Goal: Communication & Community: Participate in discussion

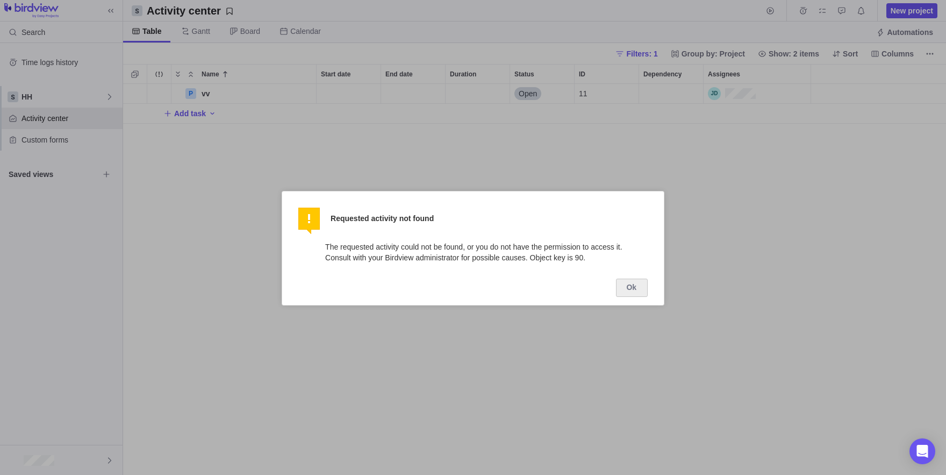
scroll to position [1, 1]
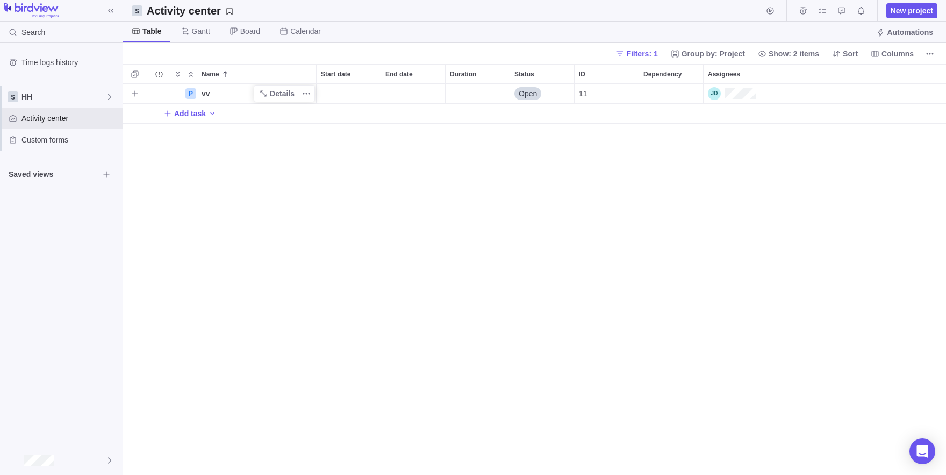
click at [238, 95] on div "vv" at bounding box center [256, 93] width 119 height 19
click at [308, 91] on input "vv" at bounding box center [257, 94] width 120 height 20
click at [337, 130] on div "Name Start date End date Duration Status ID Dependency Assignees P vv Open 11 A…" at bounding box center [534, 269] width 823 height 411
click at [287, 97] on span "Details" at bounding box center [282, 93] width 25 height 11
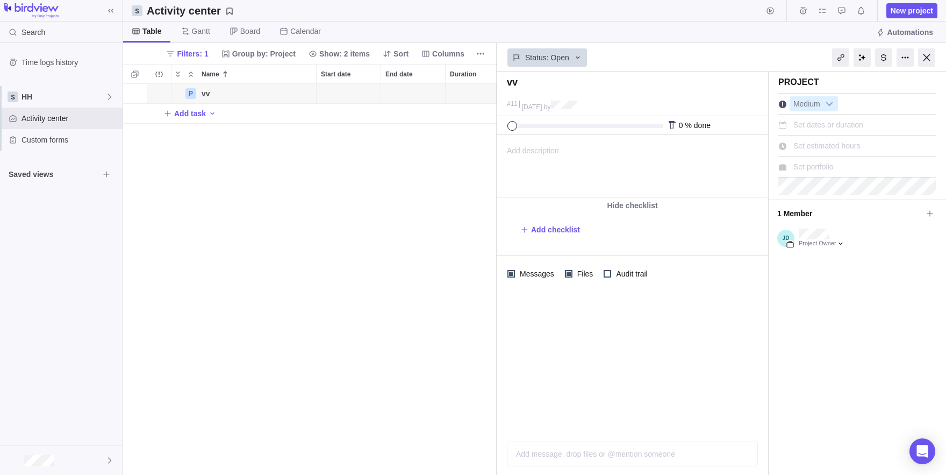
click at [554, 460] on div "Add message, drop files or @mention someone" at bounding box center [632, 454] width 250 height 24
click at [345, 226] on div "P vv Details Open 11 Add task" at bounding box center [310, 279] width 374 height 391
click at [127, 94] on div "grid" at bounding box center [135, 93] width 24 height 19
click at [604, 432] on div at bounding box center [633, 430] width 232 height 11
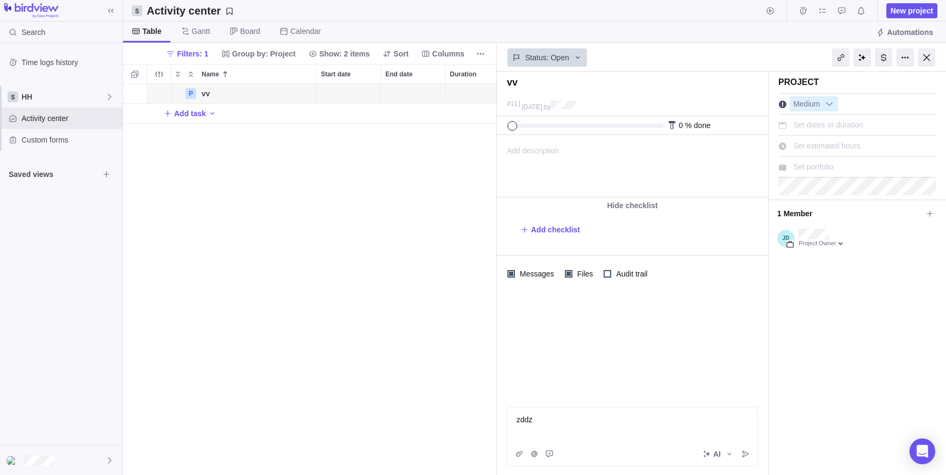
click at [755, 462] on div "AI" at bounding box center [632, 454] width 250 height 24
click at [744, 456] on icon "Post" at bounding box center [745, 453] width 6 height 6
